Goal: Transaction & Acquisition: Purchase product/service

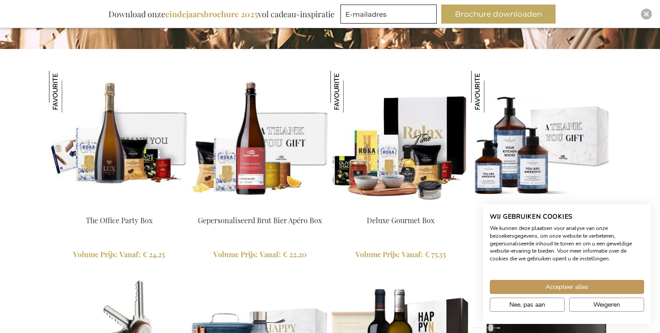
scroll to position [980, 0]
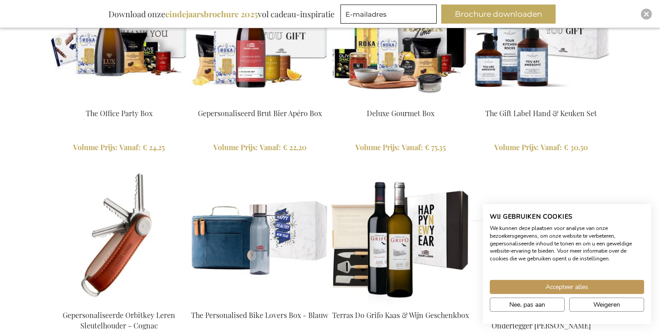
click at [247, 242] on img at bounding box center [260, 236] width 140 height 140
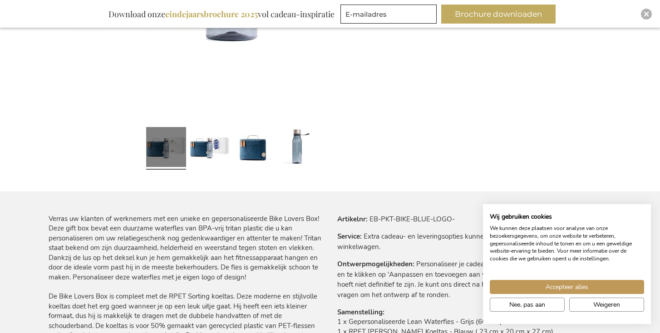
scroll to position [410, 0]
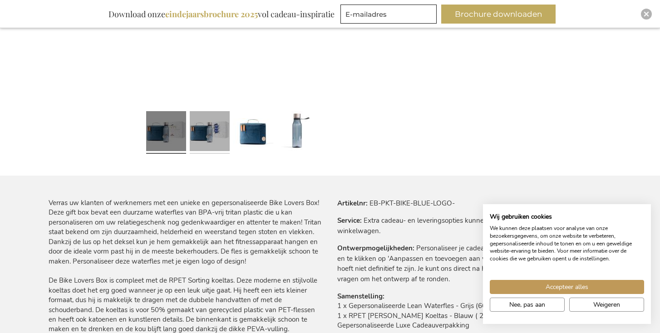
click at [210, 138] on link at bounding box center [210, 133] width 40 height 50
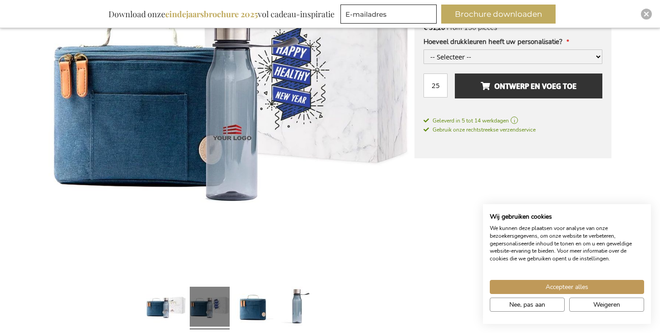
scroll to position [252, 0]
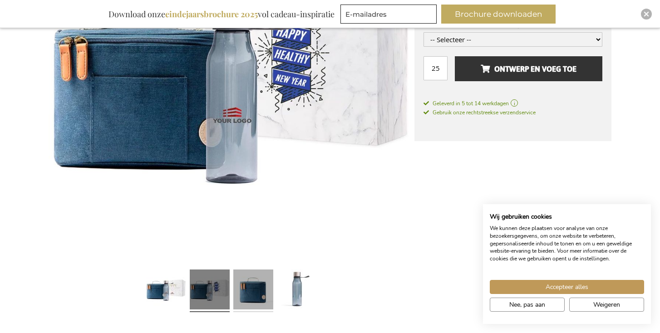
click at [257, 284] on link at bounding box center [253, 291] width 40 height 50
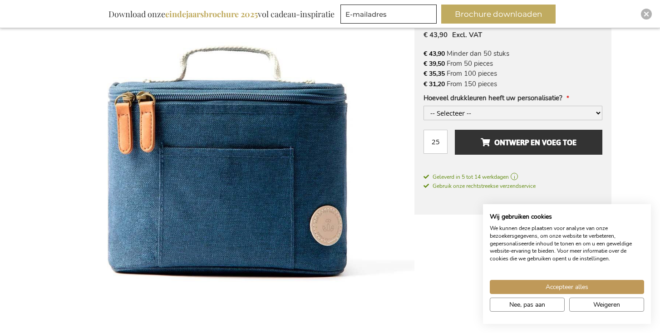
scroll to position [178, 0]
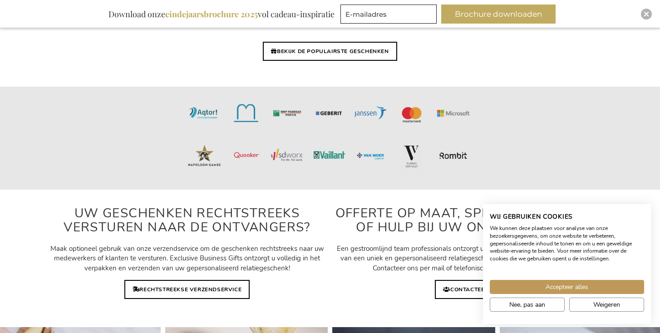
scroll to position [2349, 0]
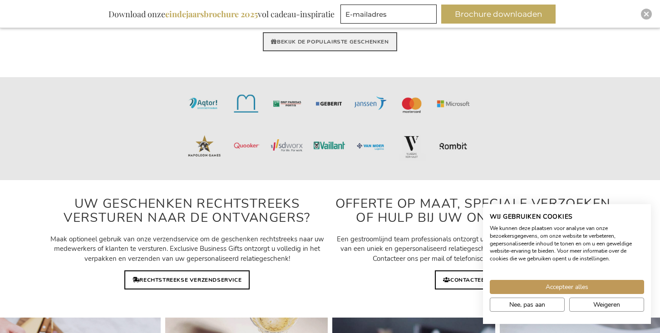
click at [297, 41] on link "BEKIJK DE POPULAIRSTE GESCHENKEN" at bounding box center [330, 41] width 134 height 19
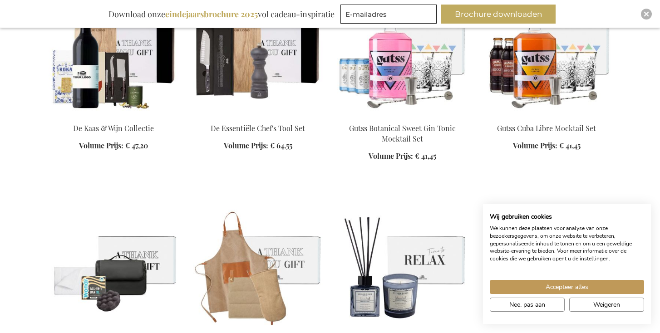
scroll to position [2272, 0]
